Goal: Check status: Check status

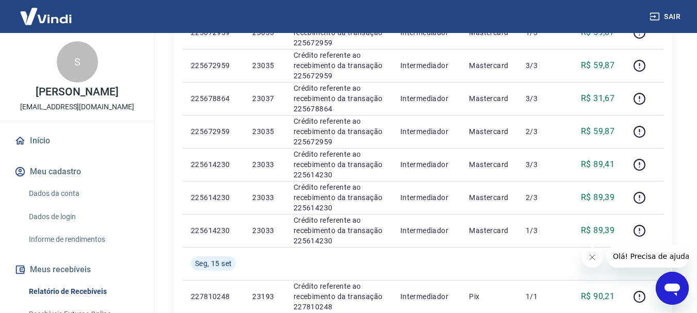
scroll to position [516, 0]
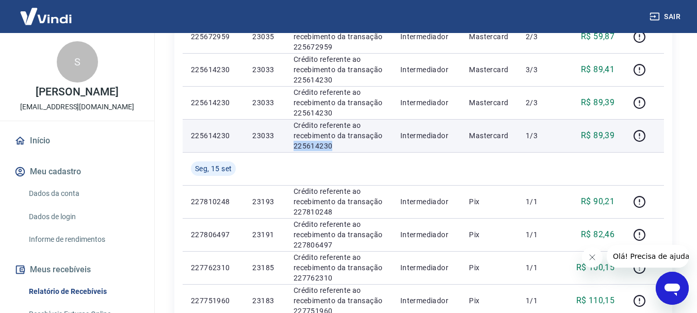
drag, startPoint x: 324, startPoint y: 144, endPoint x: 293, endPoint y: 145, distance: 31.0
click at [293, 145] on p "Crédito referente ao recebimento da transação 225614230" at bounding box center [338, 135] width 90 height 31
copy p "225614230"
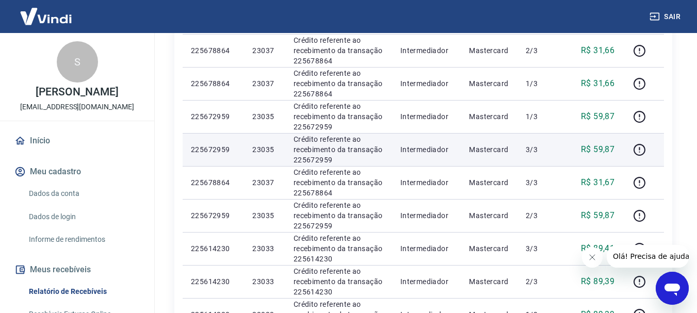
scroll to position [361, 0]
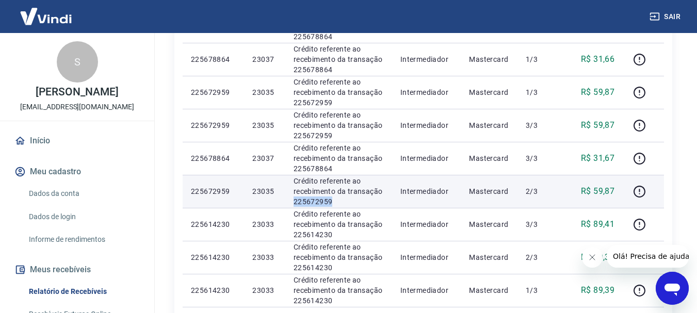
drag, startPoint x: 341, startPoint y: 199, endPoint x: 292, endPoint y: 201, distance: 49.0
click at [292, 201] on td "Crédito referente ao recebimento da transação 225672959" at bounding box center [338, 191] width 107 height 33
copy p "225672959"
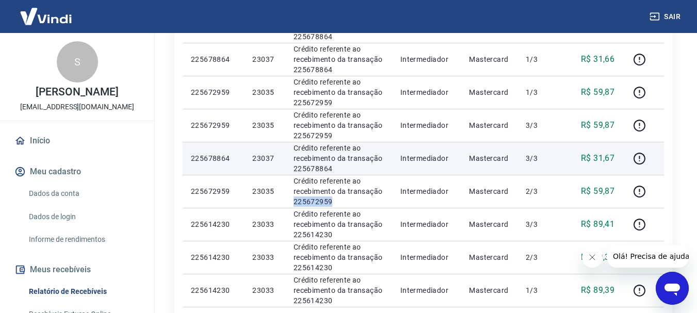
scroll to position [309, 0]
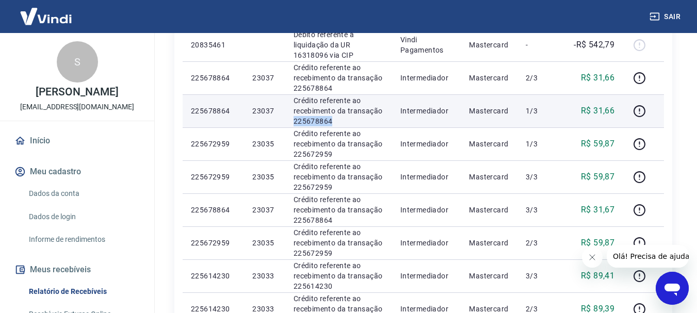
drag, startPoint x: 331, startPoint y: 122, endPoint x: 288, endPoint y: 121, distance: 42.3
click at [288, 121] on td "Crédito referente ao recebimento da transação 225678864" at bounding box center [338, 110] width 107 height 33
copy p "225678864"
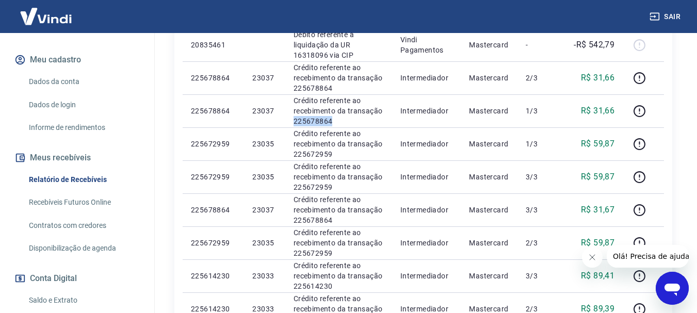
scroll to position [206, 0]
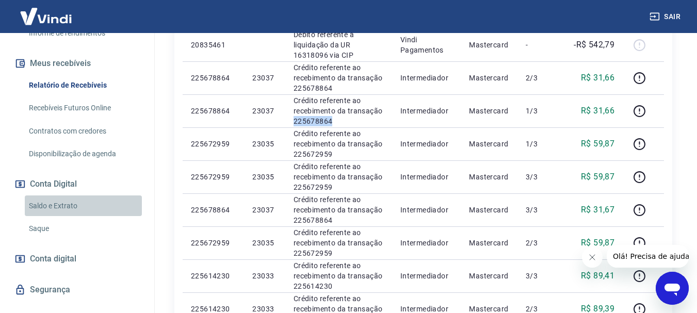
click at [86, 217] on link "Saldo e Extrato" at bounding box center [83, 205] width 117 height 21
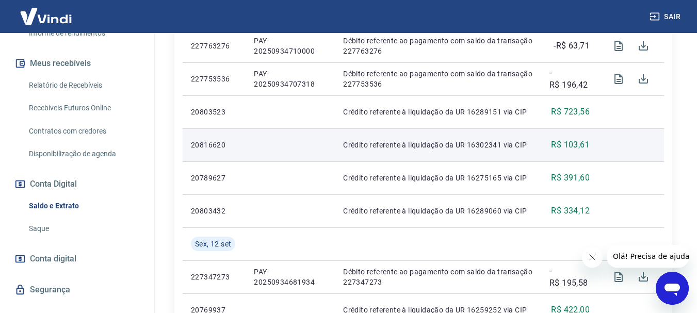
scroll to position [464, 0]
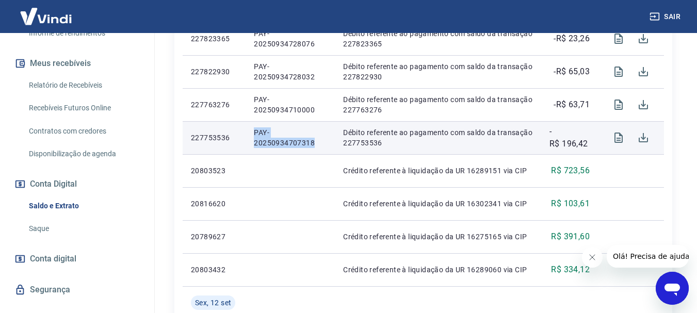
drag, startPoint x: 317, startPoint y: 142, endPoint x: 247, endPoint y: 136, distance: 69.9
click at [247, 136] on td "PAY-20250934707318" at bounding box center [289, 137] width 89 height 33
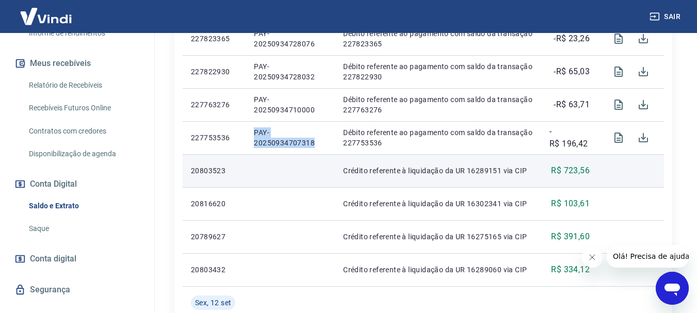
scroll to position [413, 0]
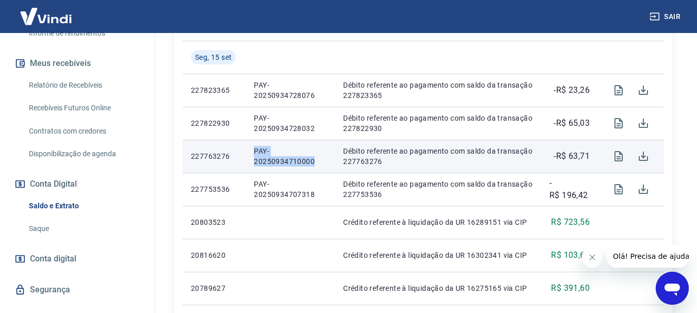
drag, startPoint x: 317, startPoint y: 160, endPoint x: 251, endPoint y: 146, distance: 67.5
click at [251, 146] on td "PAY-20250934710000" at bounding box center [289, 156] width 89 height 33
copy p "PAY-20250934710000"
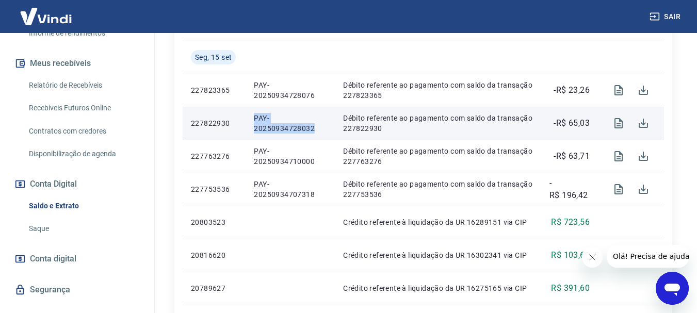
drag, startPoint x: 320, startPoint y: 126, endPoint x: 242, endPoint y: 114, distance: 78.7
click at [242, 114] on tr "227822930 PAY-20250934728032 Débito referente ao pagamento com saldo da transaç…" at bounding box center [423, 123] width 481 height 33
copy tr "PAY-20250934728032"
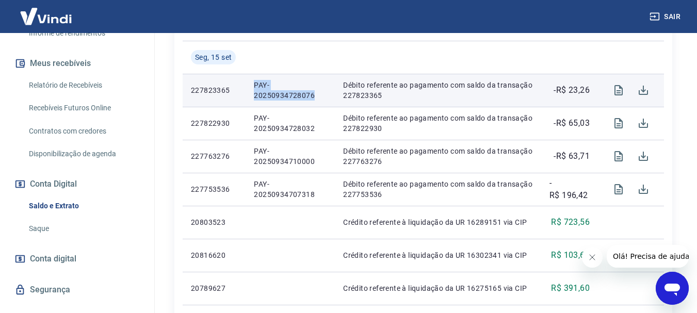
drag, startPoint x: 317, startPoint y: 95, endPoint x: 251, endPoint y: 84, distance: 67.5
click at [251, 84] on td "PAY-20250934728076" at bounding box center [289, 90] width 89 height 33
copy p "PAY-20250934728076"
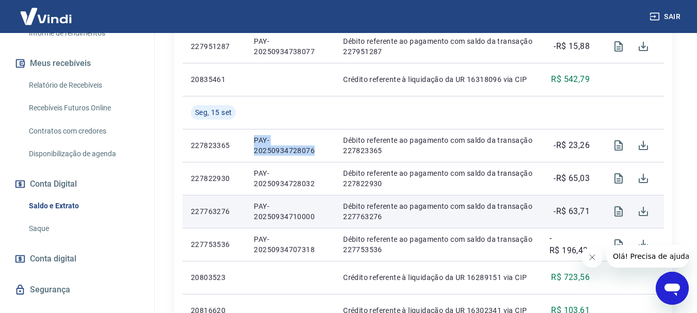
scroll to position [258, 0]
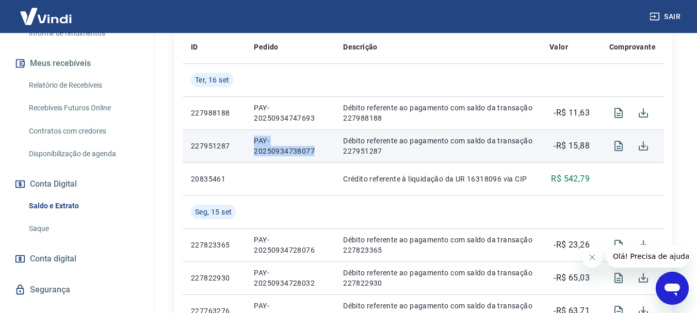
drag, startPoint x: 281, startPoint y: 151, endPoint x: 258, endPoint y: 139, distance: 26.3
click at [252, 140] on td "PAY-20250934738077" at bounding box center [289, 145] width 89 height 33
copy p "PAY-20250934738077"
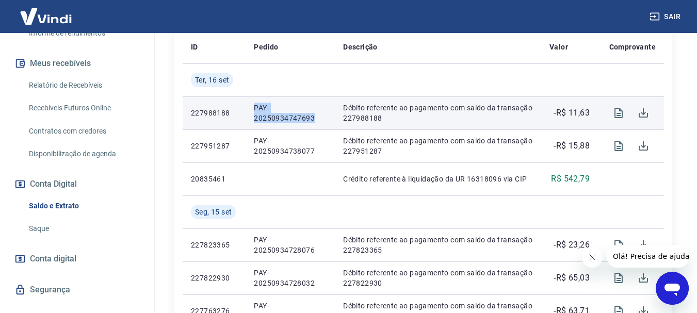
drag, startPoint x: 322, startPoint y: 114, endPoint x: 254, endPoint y: 107, distance: 69.0
click at [245, 108] on td "PAY-20250934747693" at bounding box center [289, 112] width 89 height 33
copy p "PAY-20250934747693"
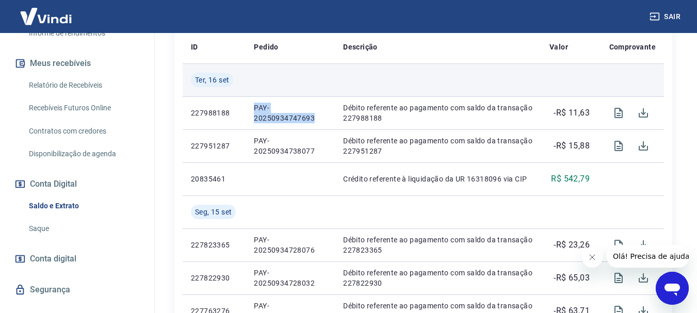
scroll to position [52, 0]
